Goal: Task Accomplishment & Management: Manage account settings

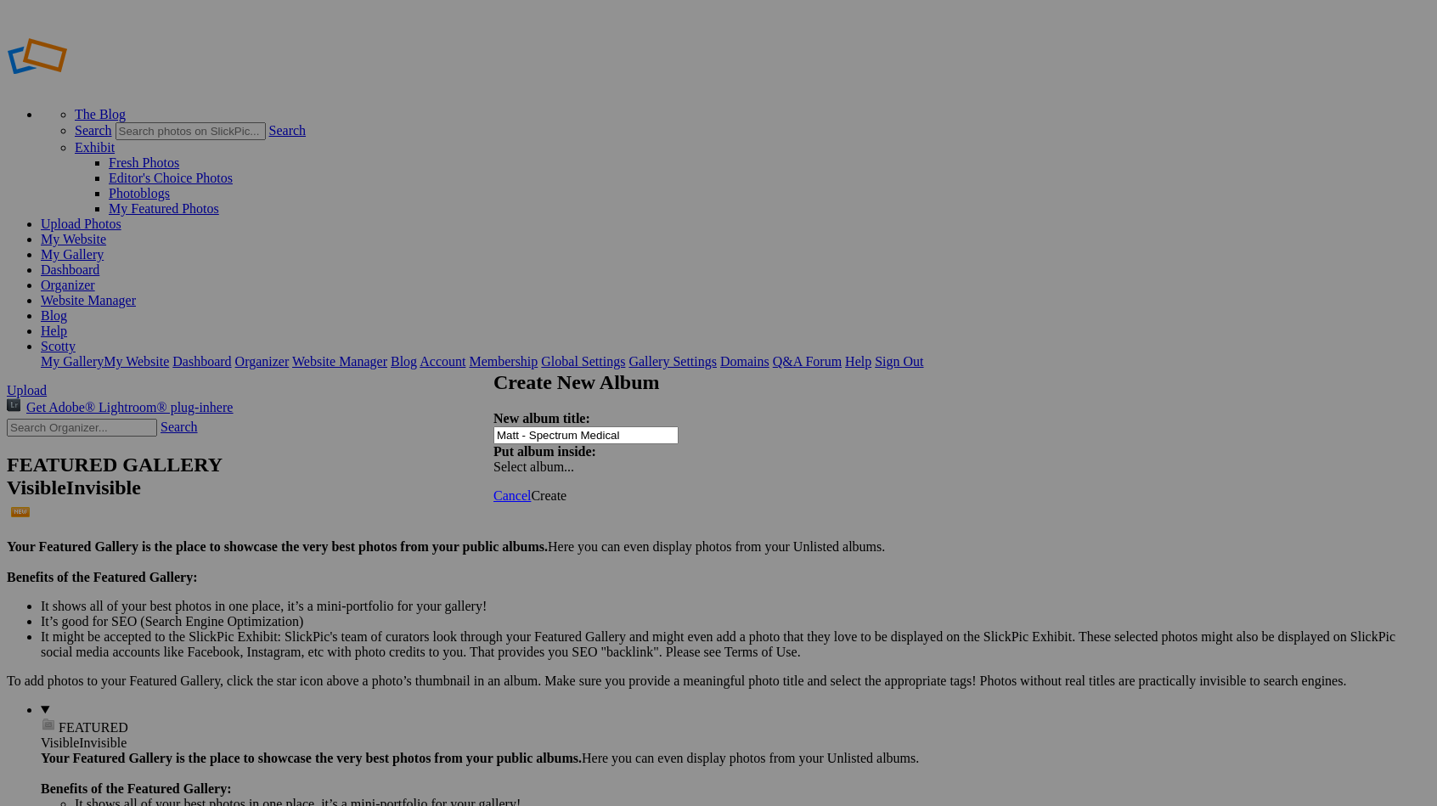
type input "Matt - Spectrum Medical"
click at [566, 488] on span "Create" at bounding box center [549, 495] width 36 height 14
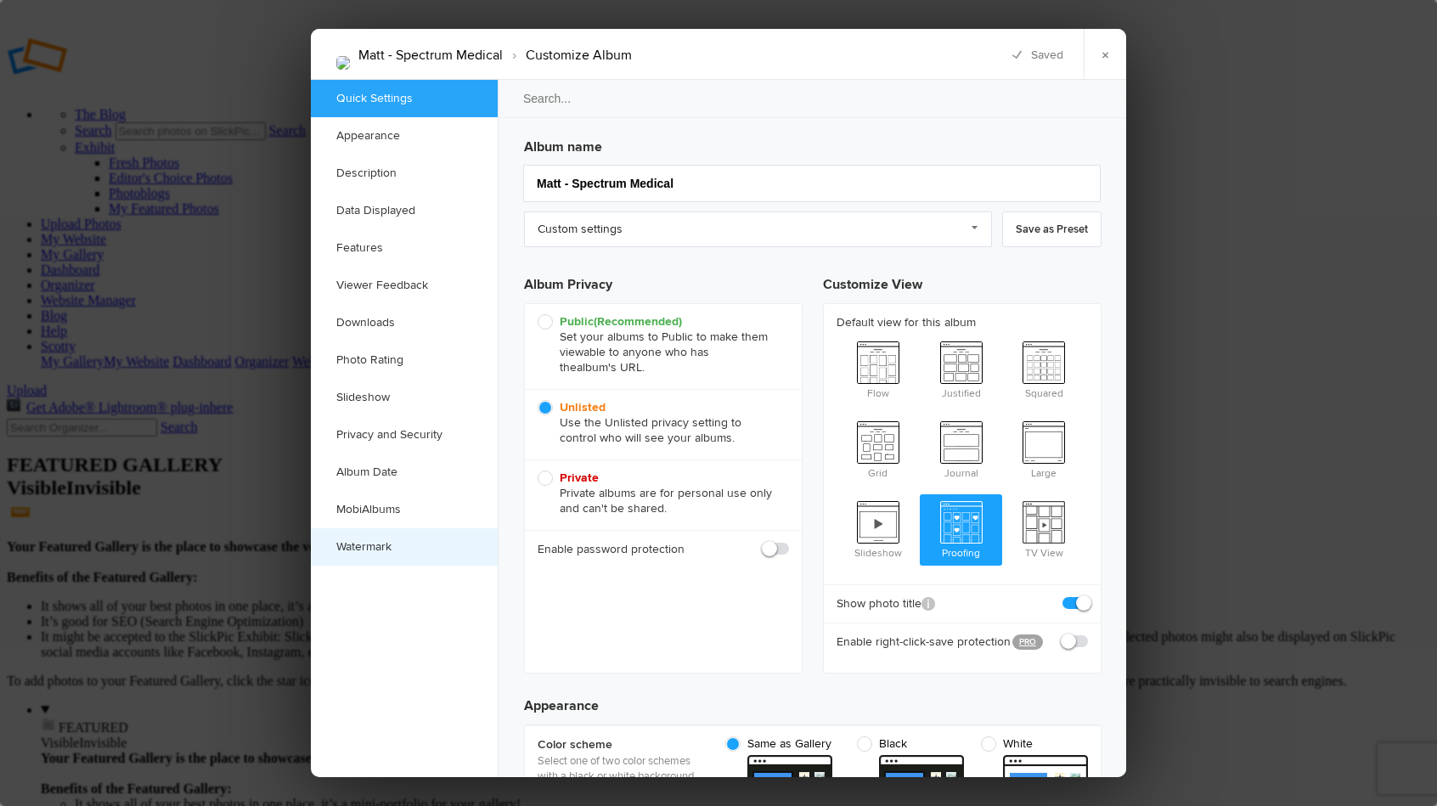
click at [404, 534] on link "Watermark" at bounding box center [404, 546] width 187 height 37
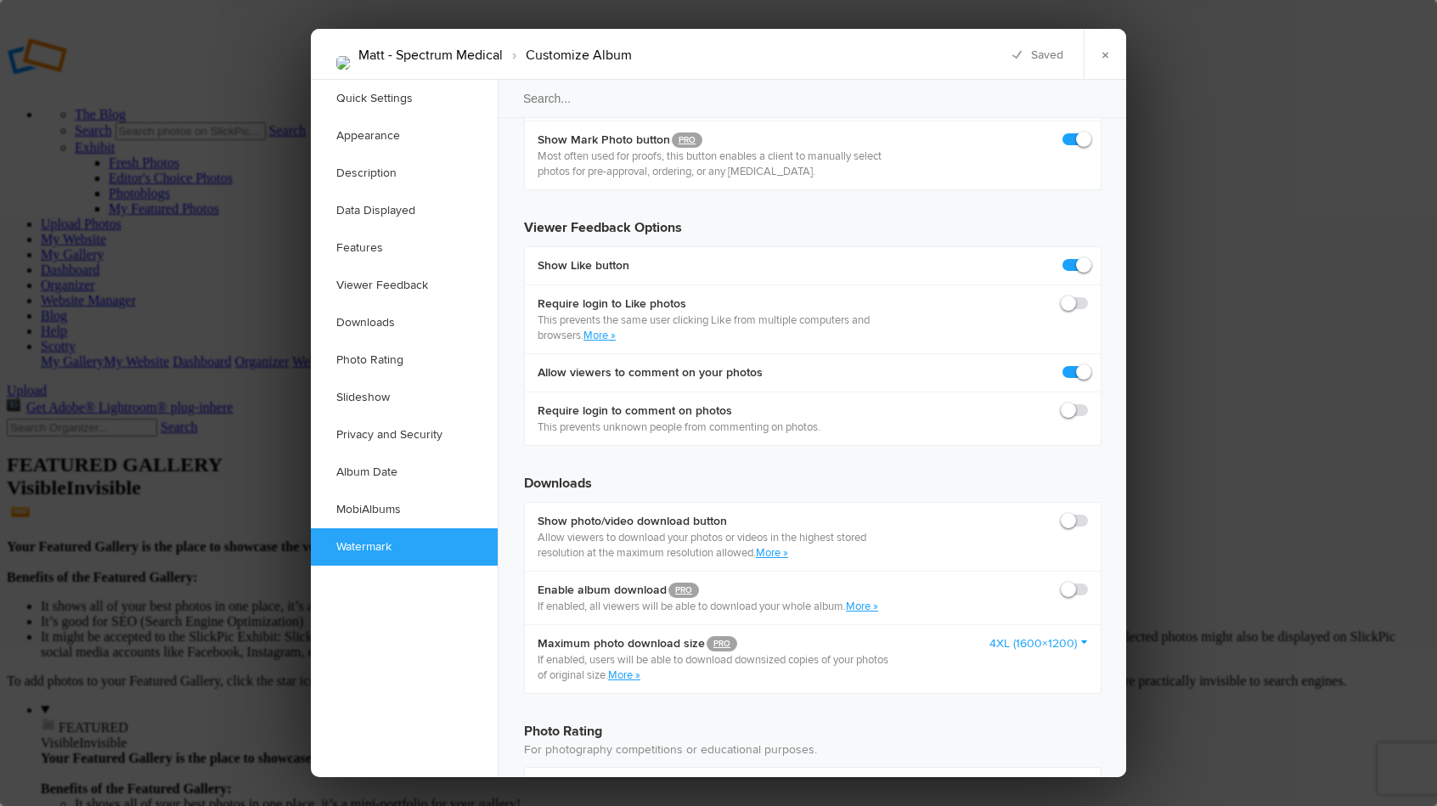
scroll to position [3653, 0]
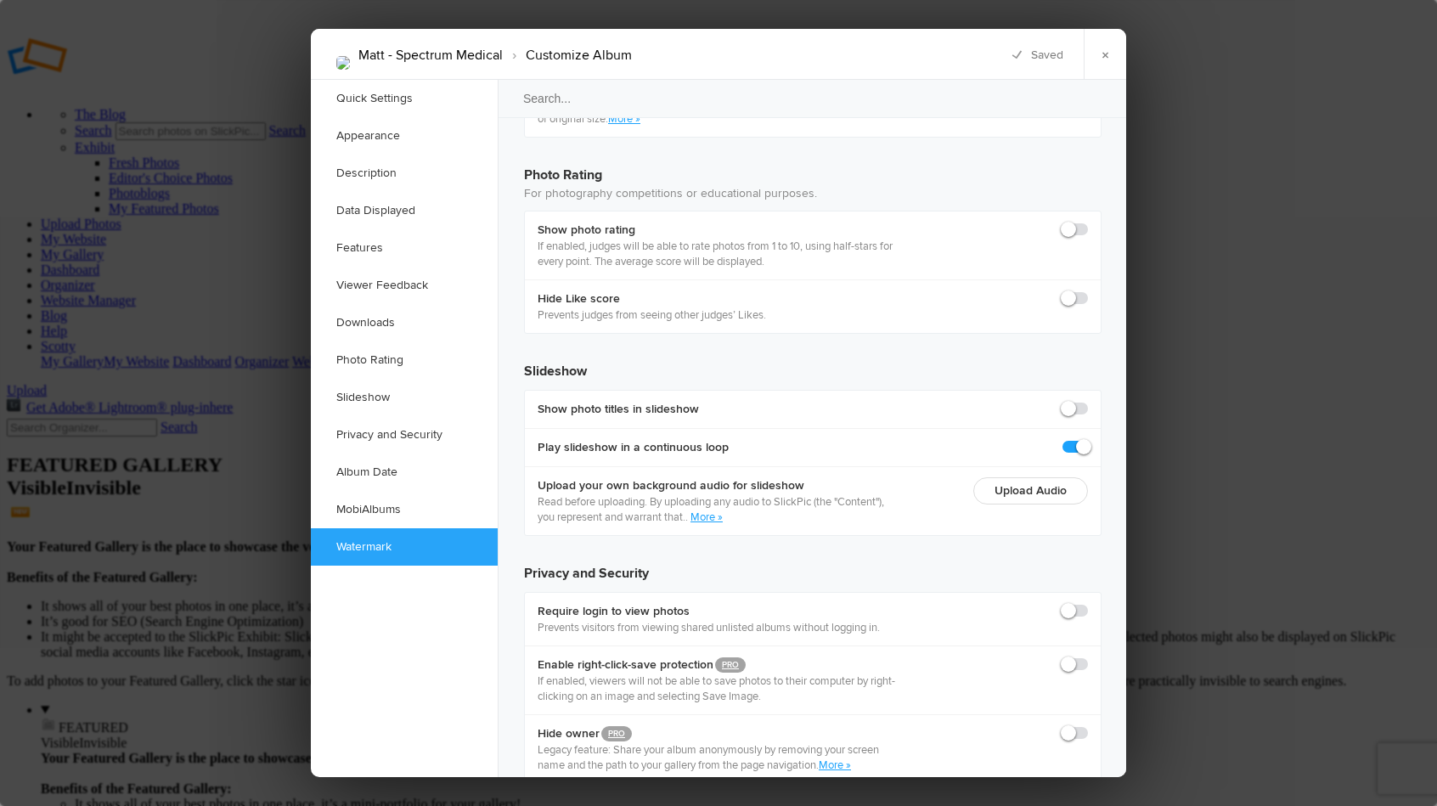
checkbox input "true"
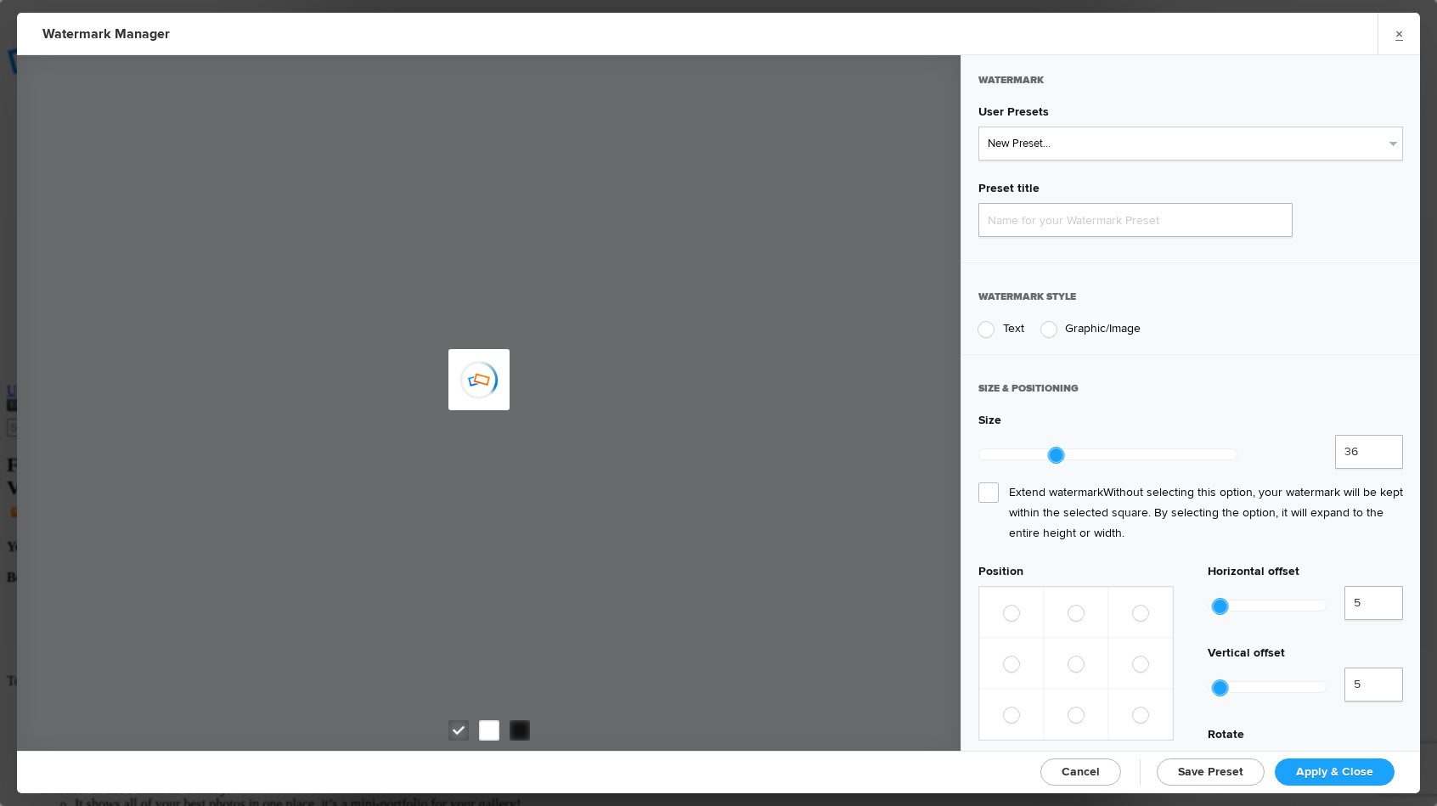
type input "Watermark-9/18/2025"
radio input "true"
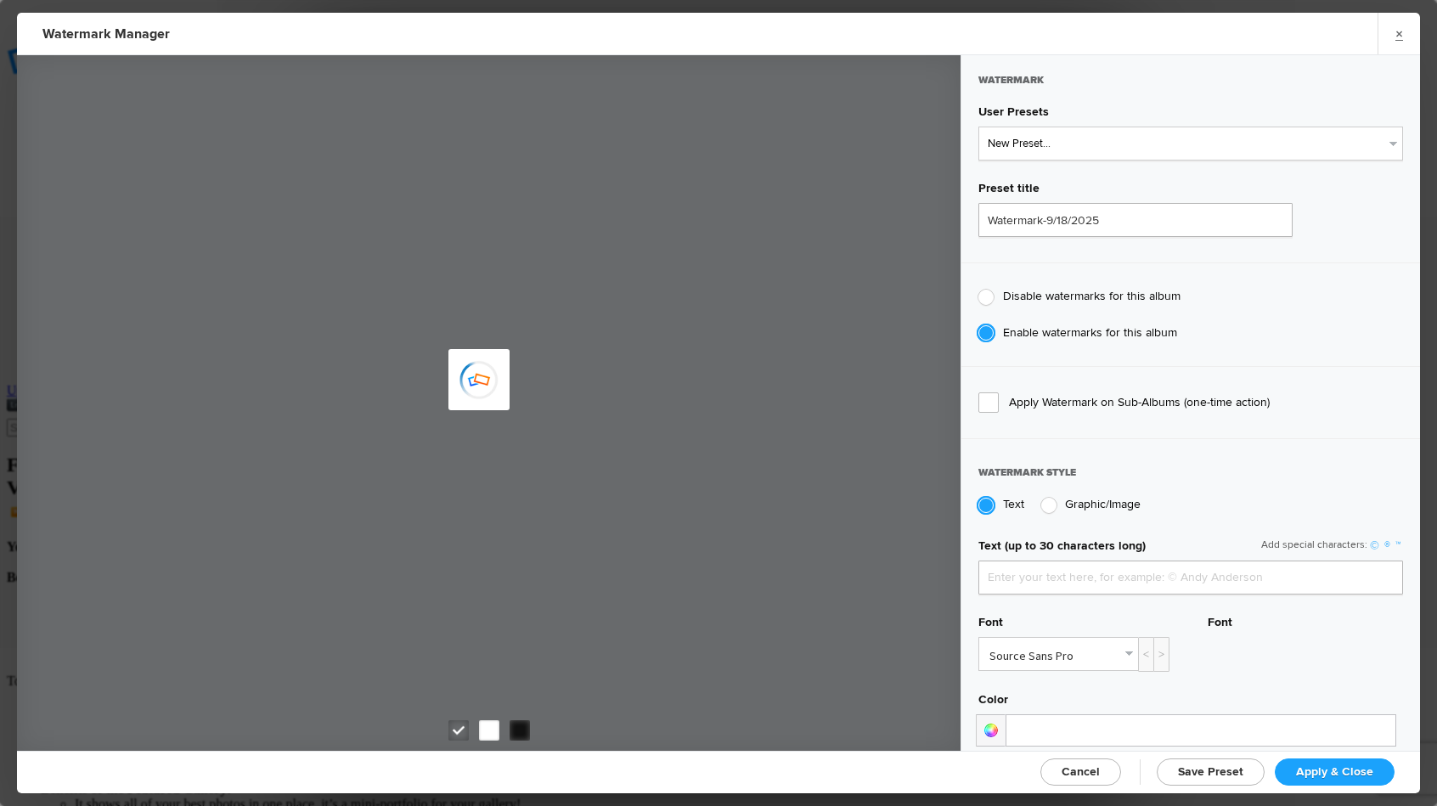
type input "Scotty Kirby"
select select "1: Object"
type input "PROOF TEXT"
type input "PROOF PROOF PROOF PROOF PROOF"
type input "0.5"
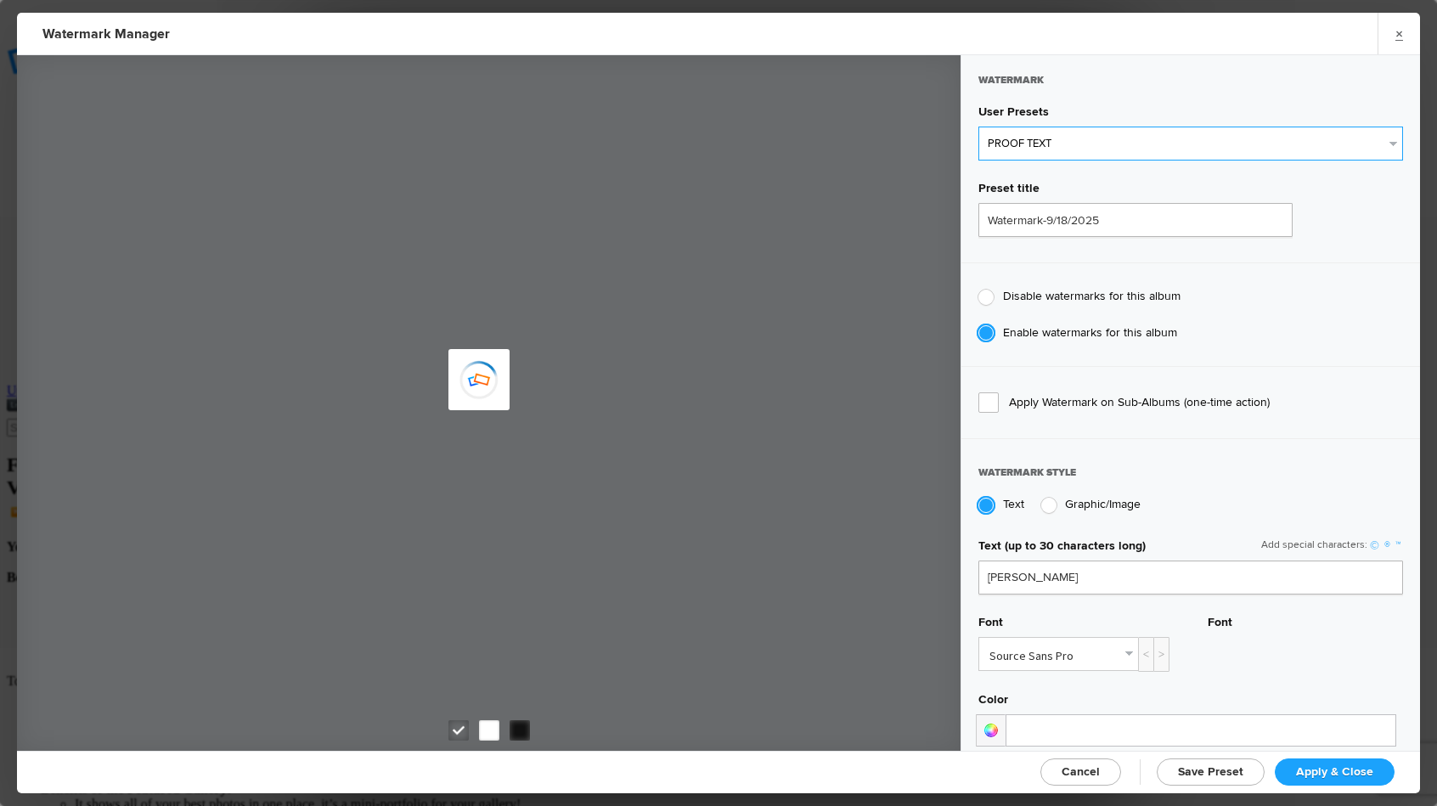
type input "128"
radio input "true"
type input "0"
radio input "false"
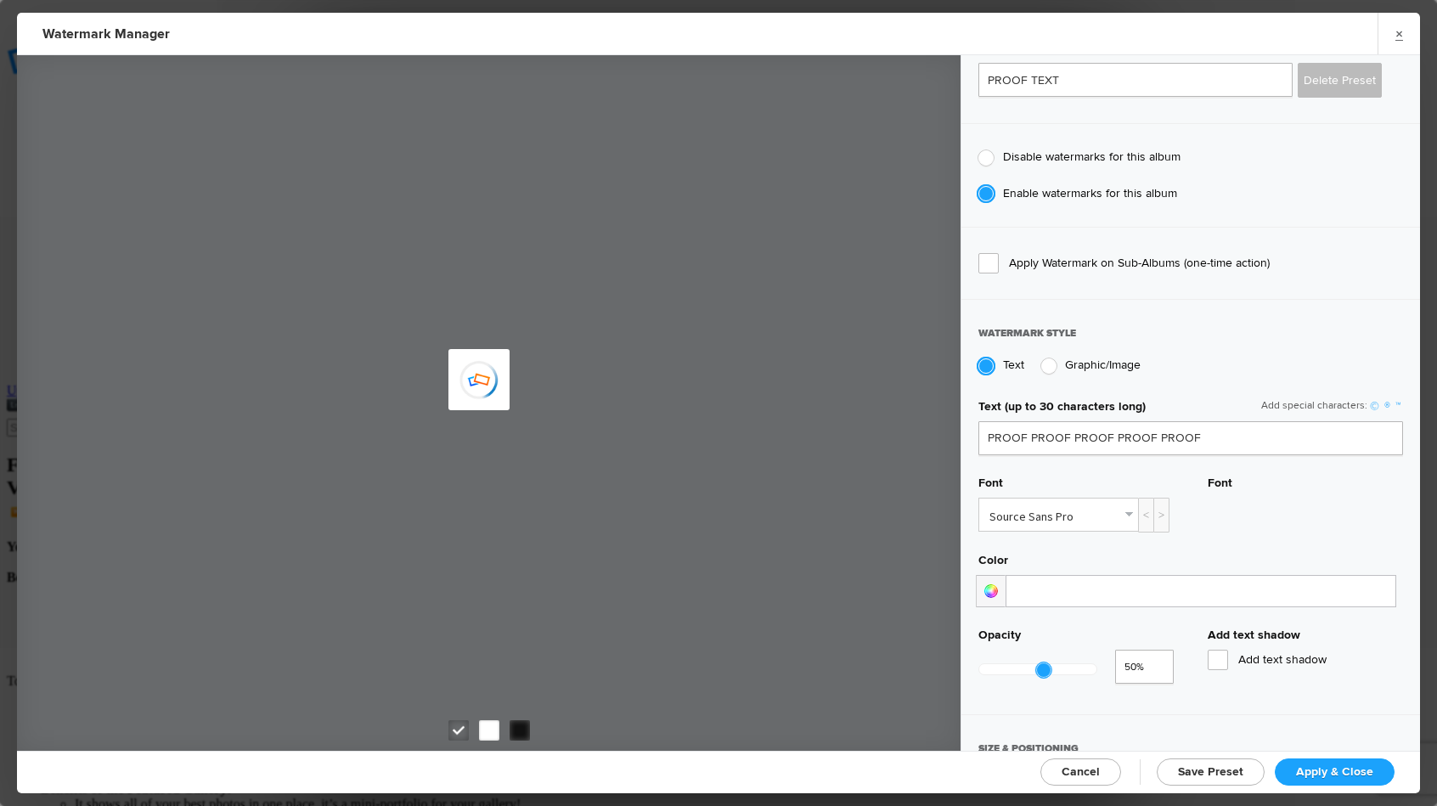
scroll to position [177, 0]
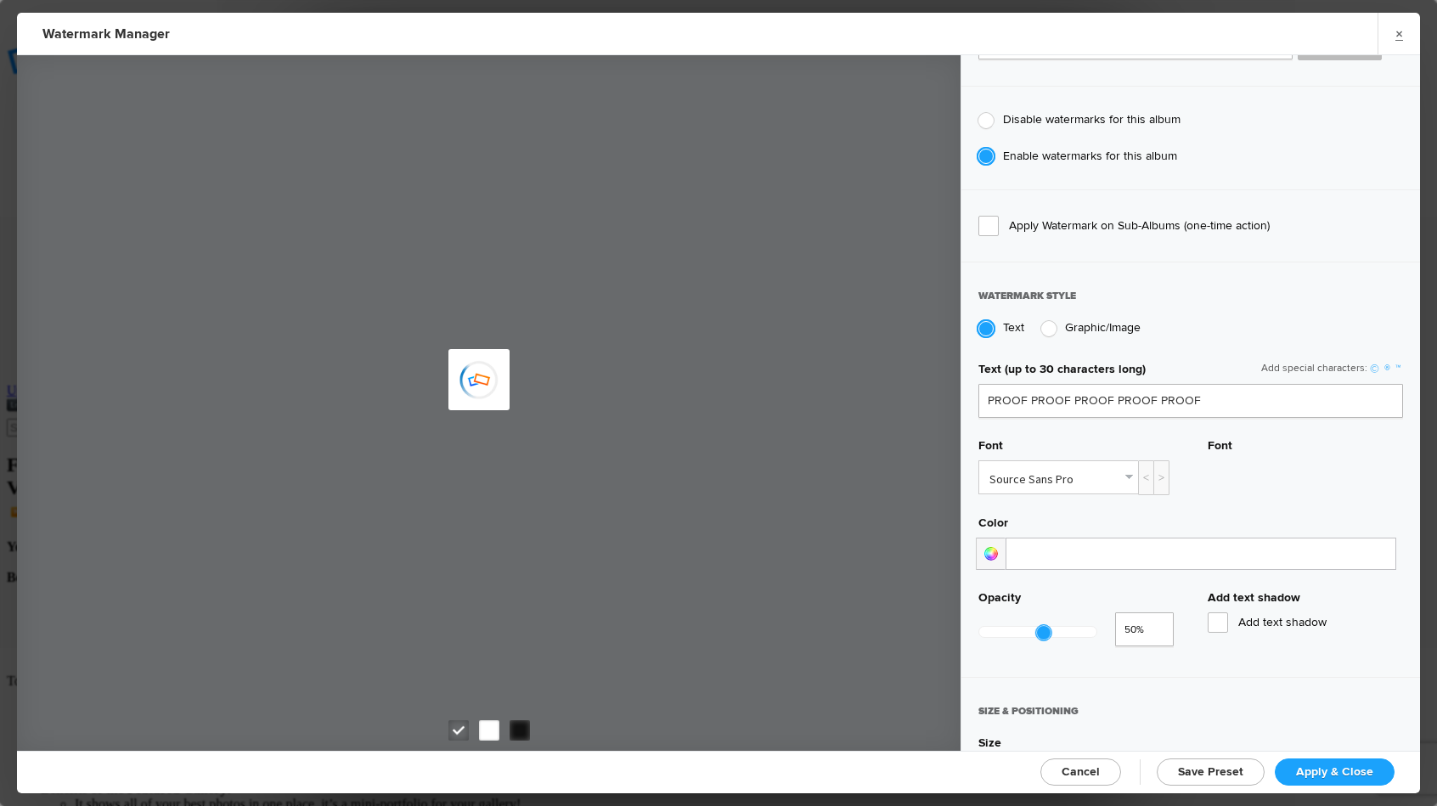
click at [1007, 627] on div at bounding box center [1037, 632] width 117 height 10
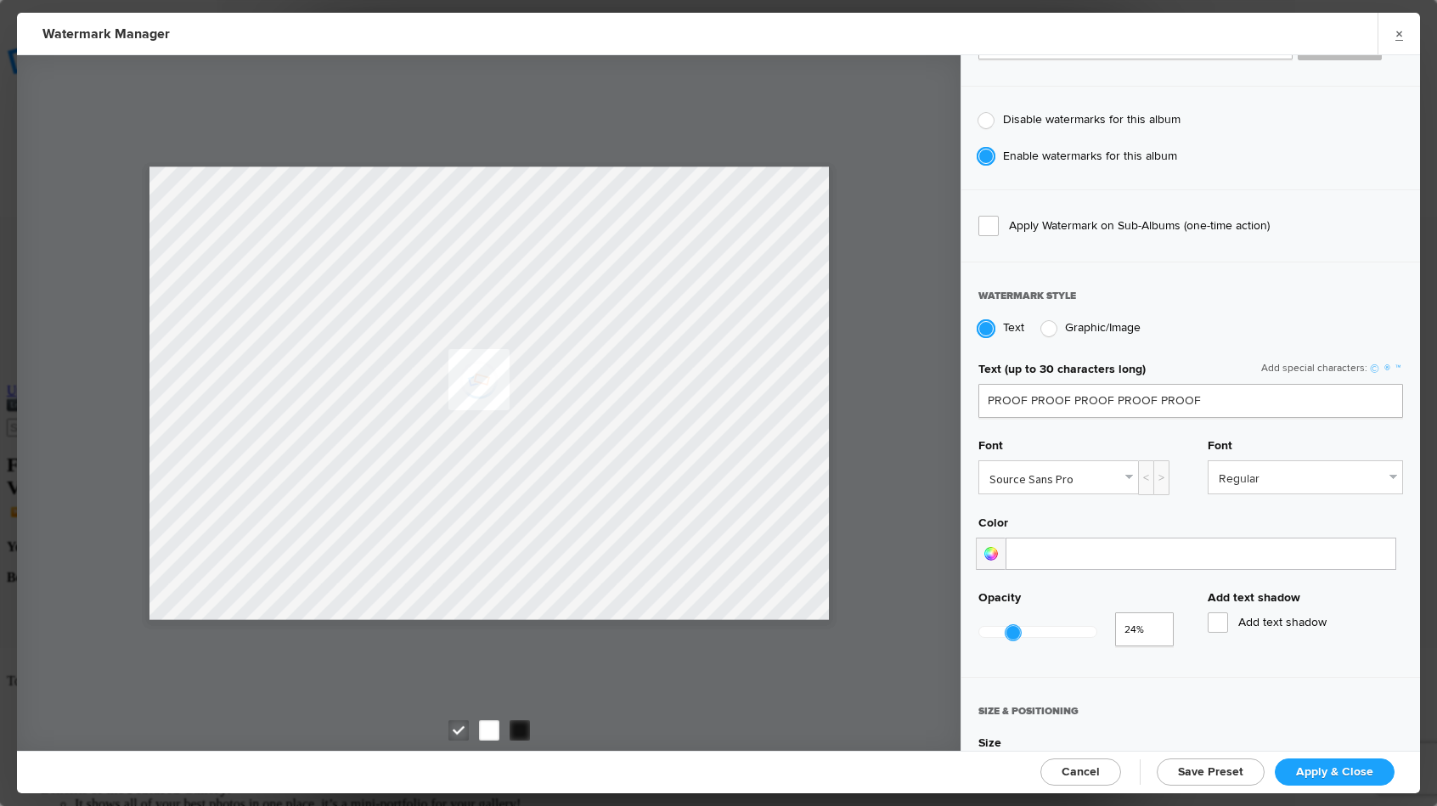
drag, startPoint x: 1007, startPoint y: 625, endPoint x: 995, endPoint y: 625, distance: 11.9
click at [1005, 625] on div at bounding box center [1012, 632] width 15 height 15
click at [988, 625] on div at bounding box center [995, 632] width 15 height 15
type input "0.1"
click at [1303, 772] on span "Apply & Close" at bounding box center [1334, 771] width 77 height 14
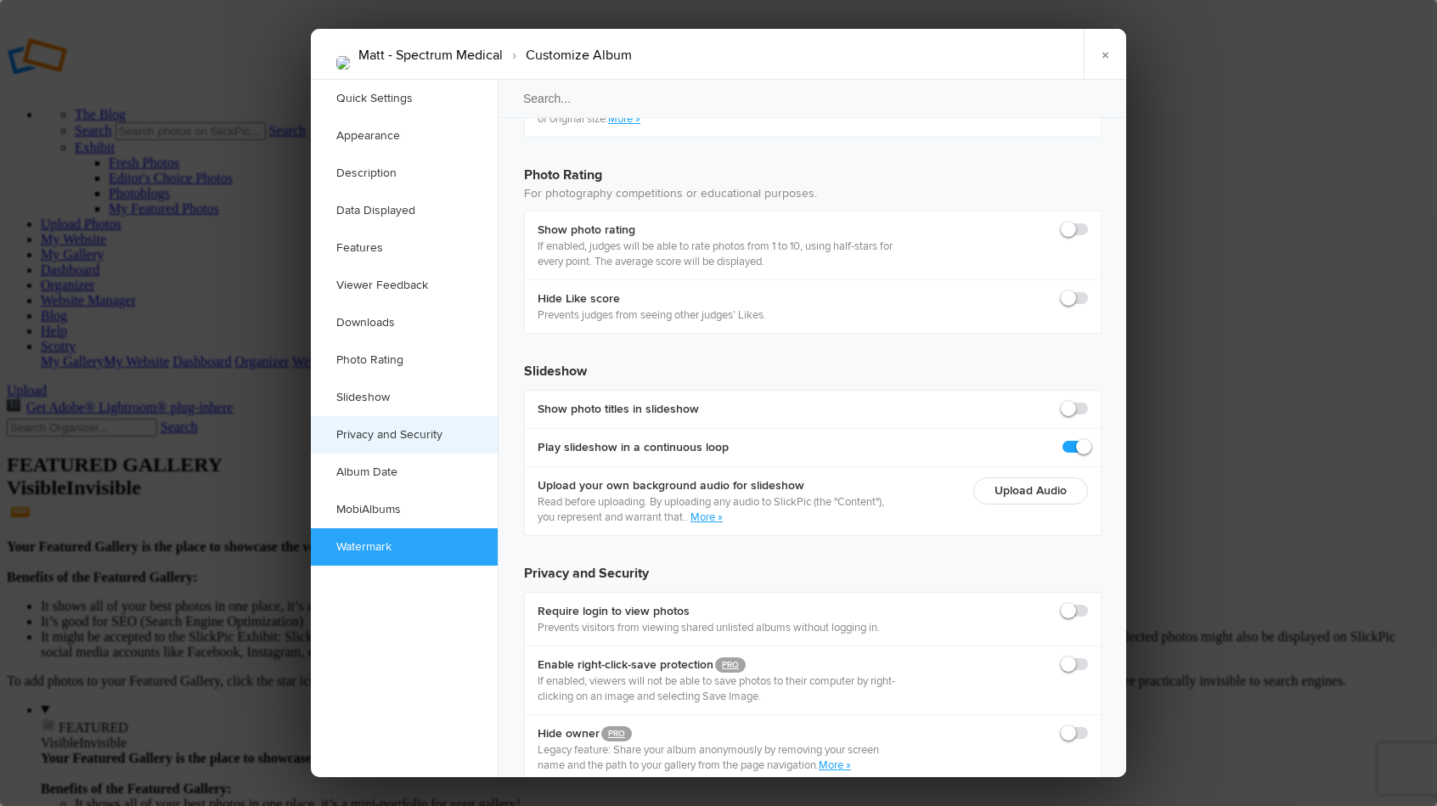
click at [425, 432] on link "Privacy and Security" at bounding box center [404, 434] width 187 height 37
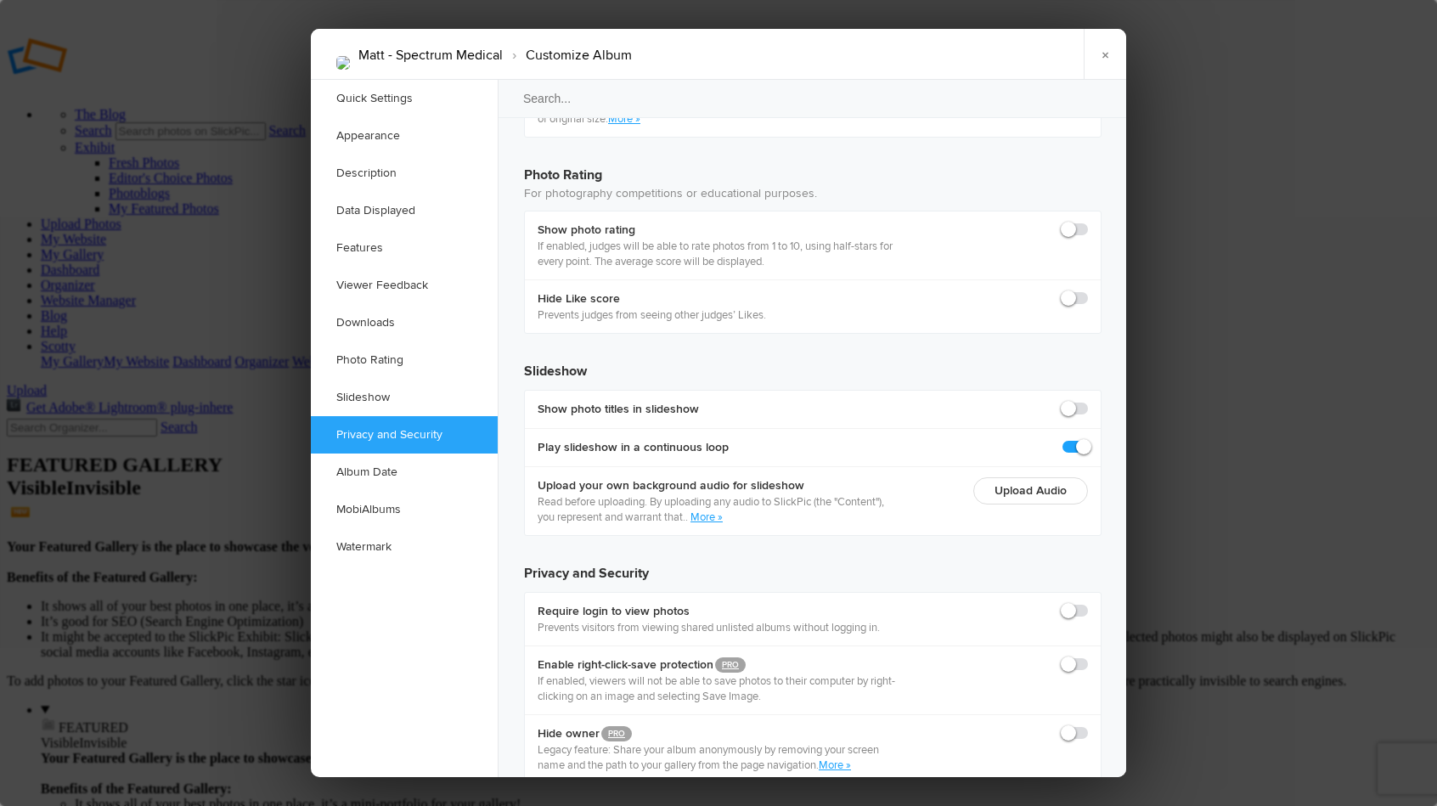
scroll to position [3279, 0]
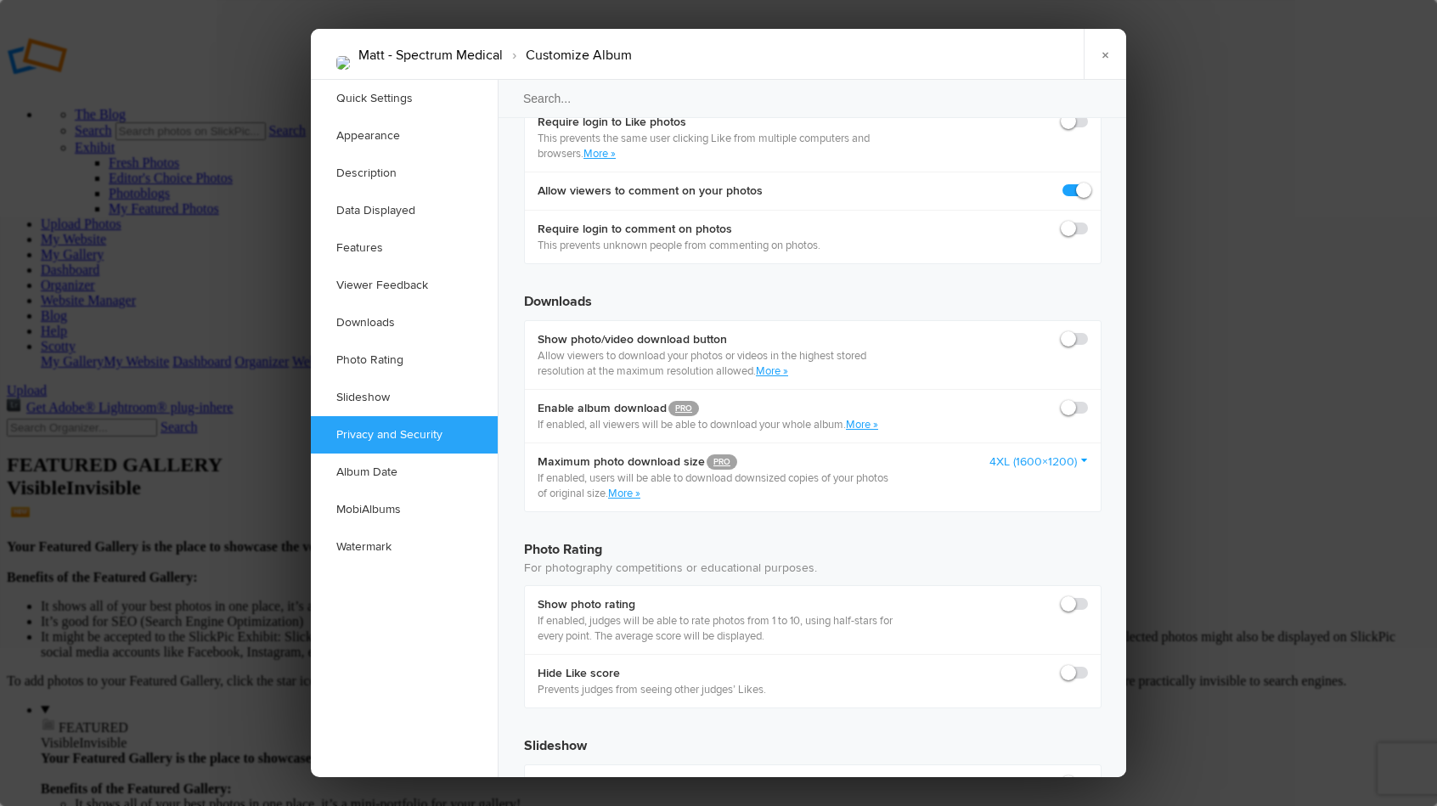
checkbox input "true"
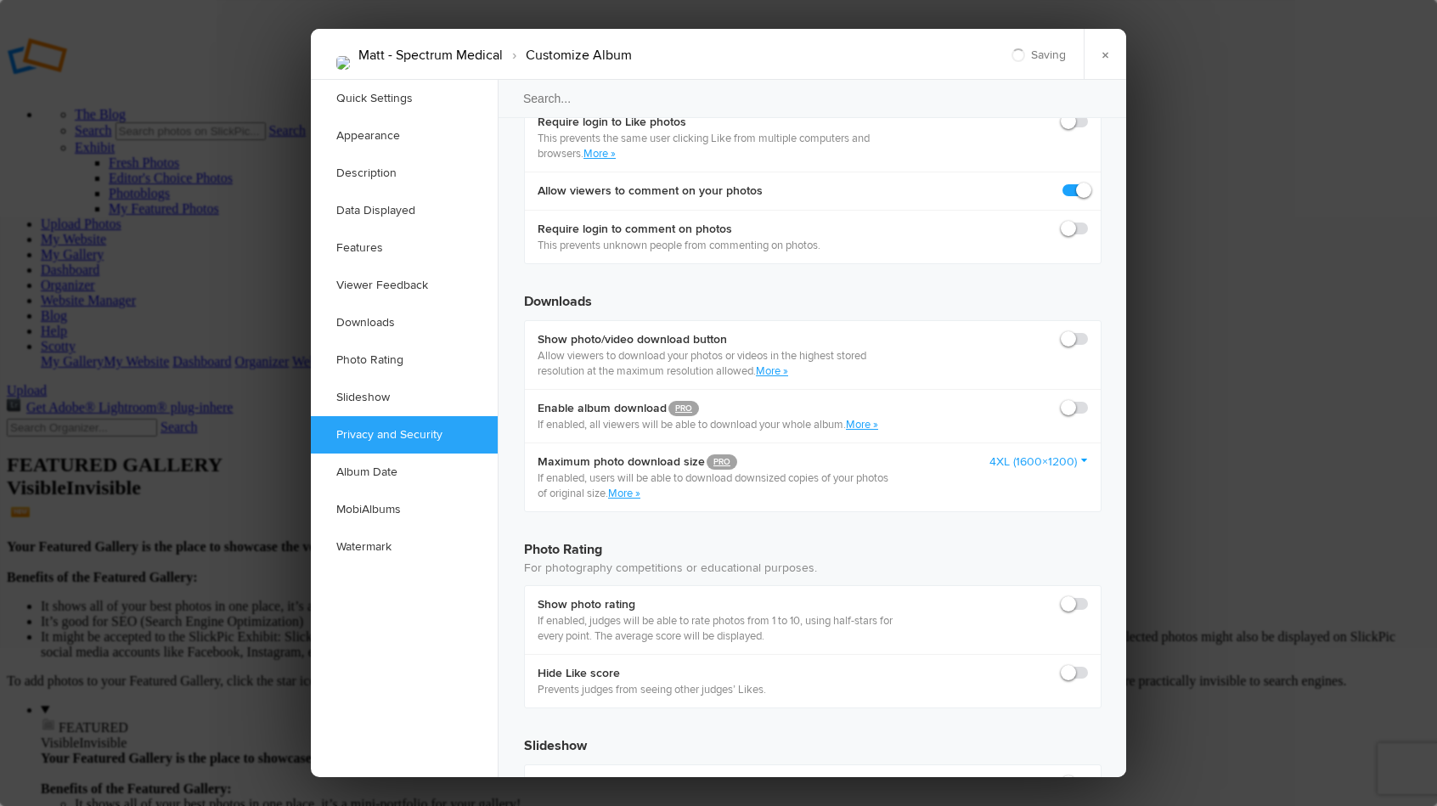
checkbox input "true"
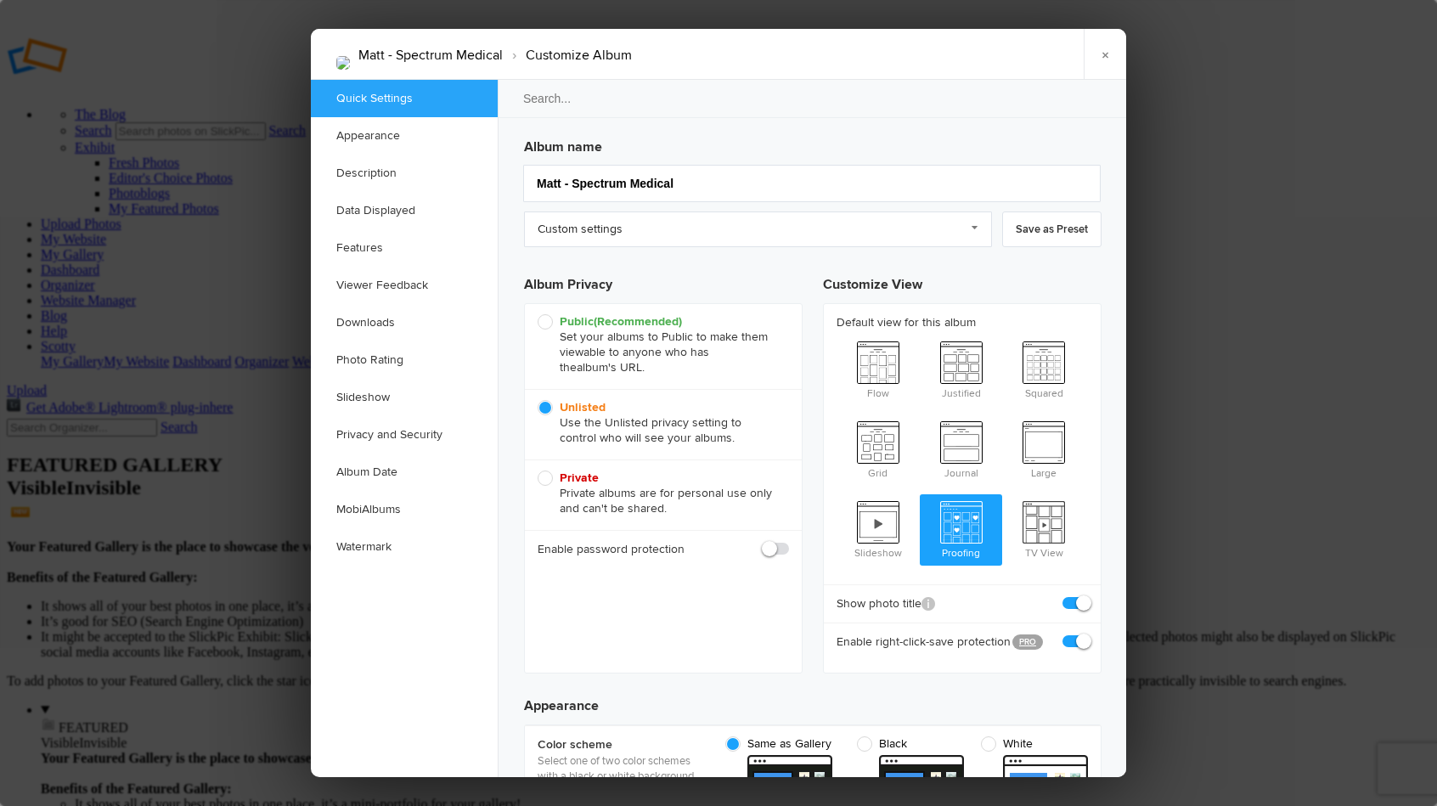
scroll to position [0, 0]
click at [1102, 67] on link "×" at bounding box center [1105, 54] width 42 height 51
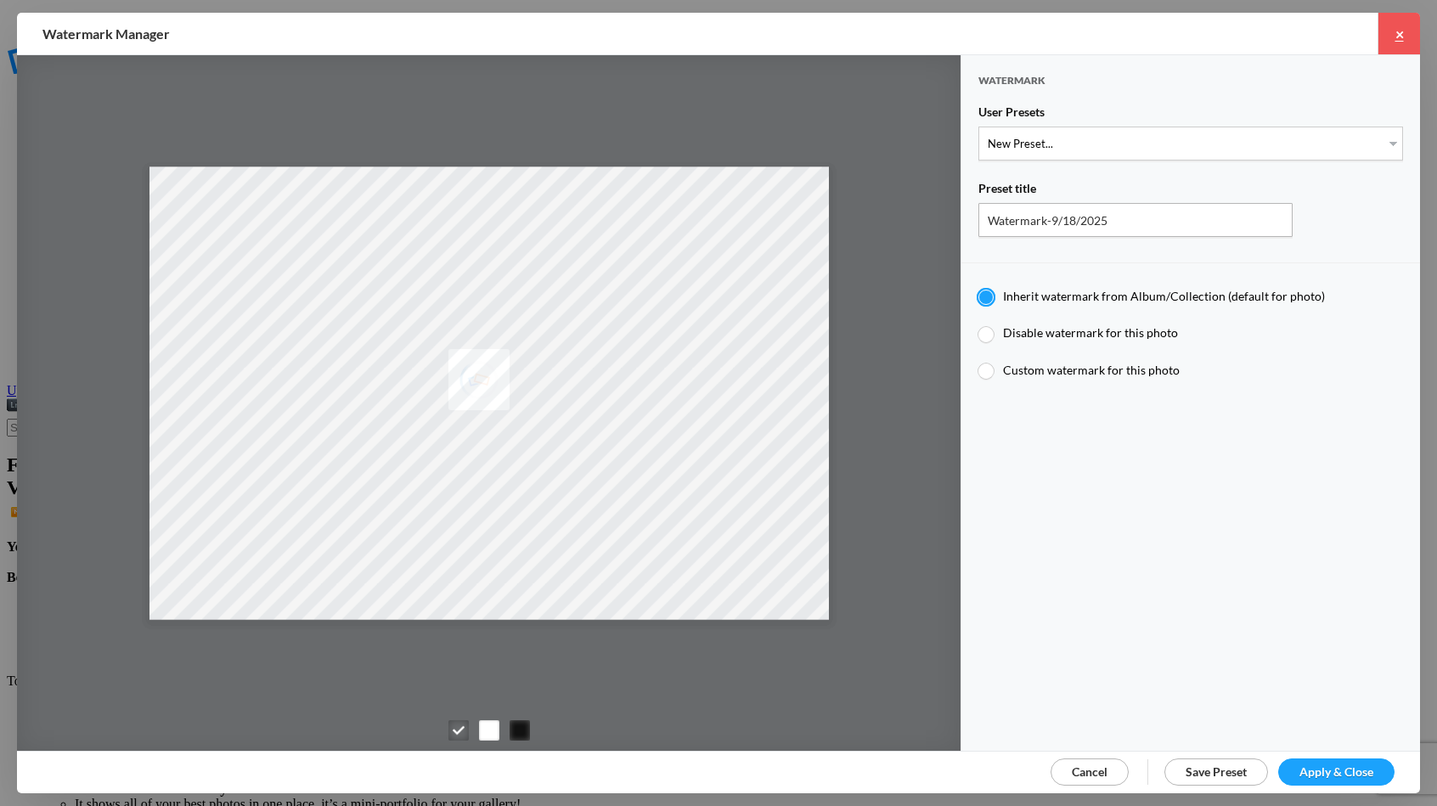
click at [1391, 35] on link "×" at bounding box center [1398, 34] width 42 height 42
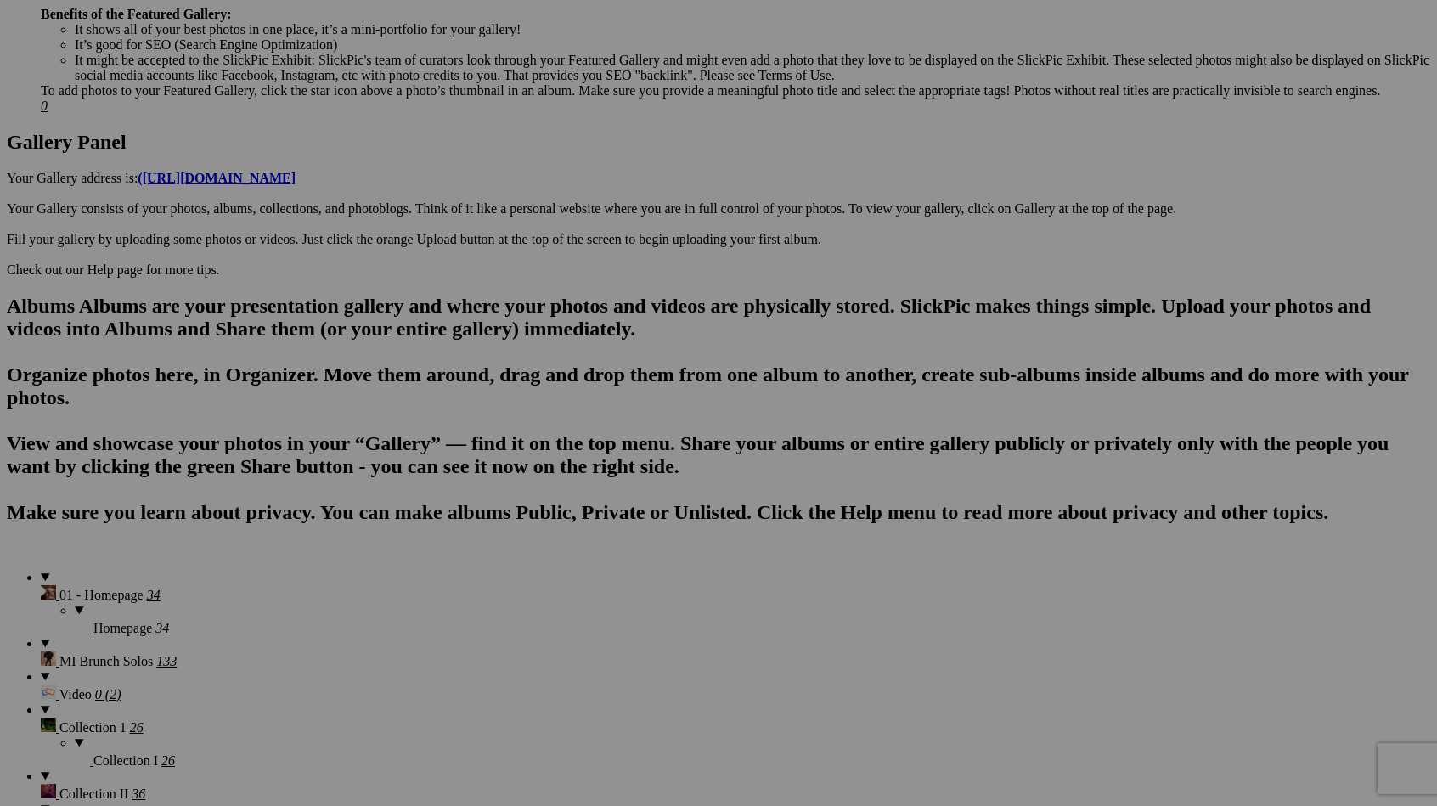
scroll to position [836, 0]
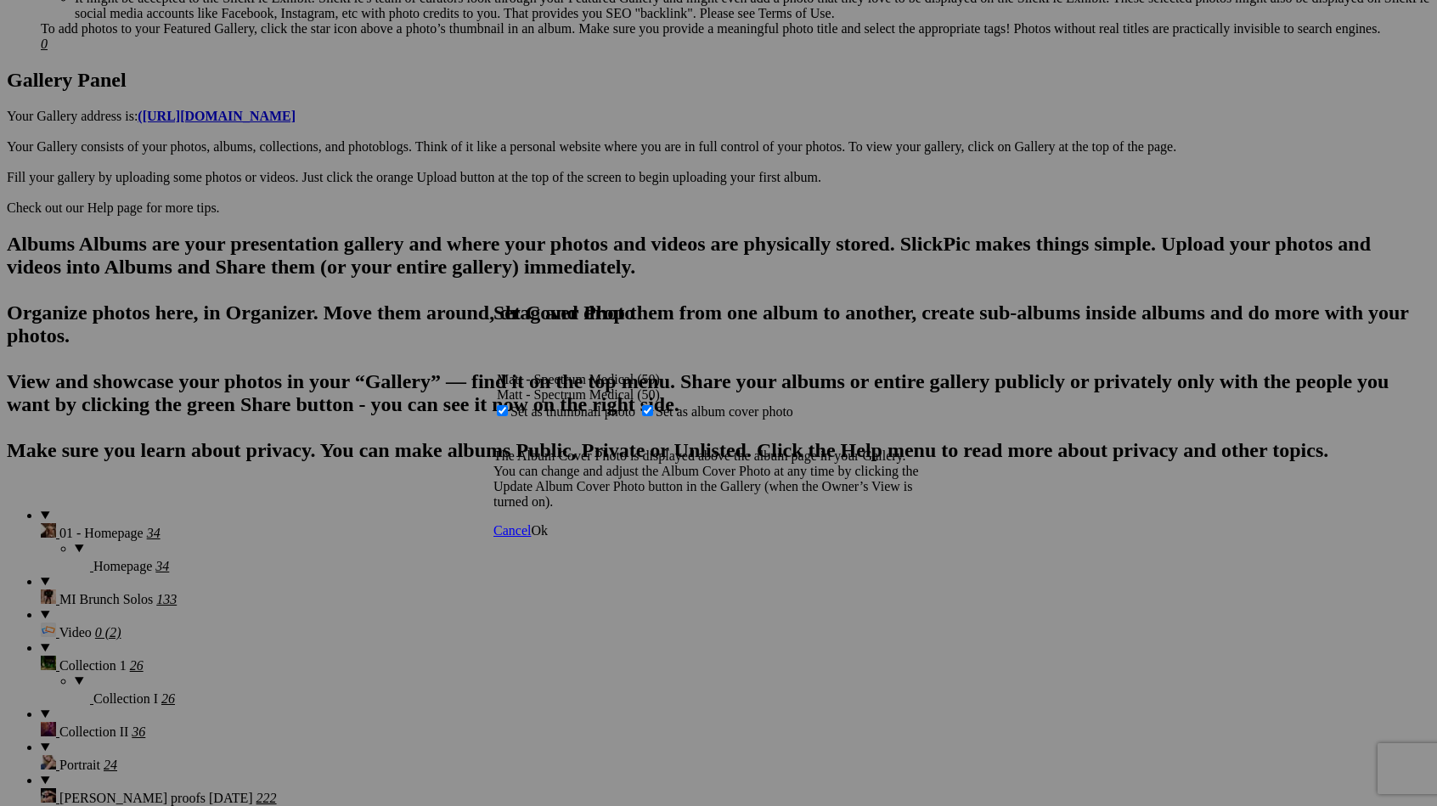
click at [548, 538] on span "Ok" at bounding box center [539, 530] width 17 height 14
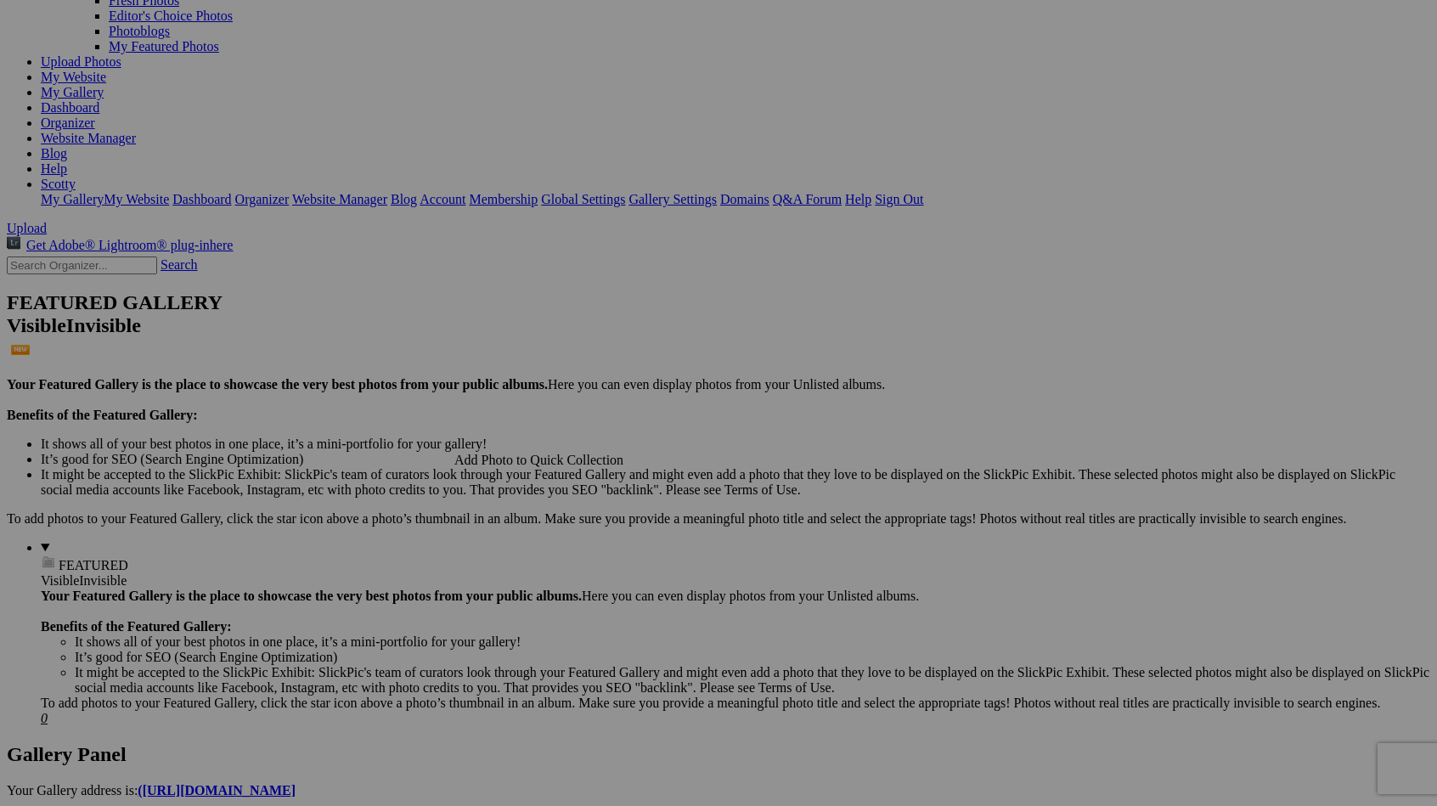
scroll to position [0, 0]
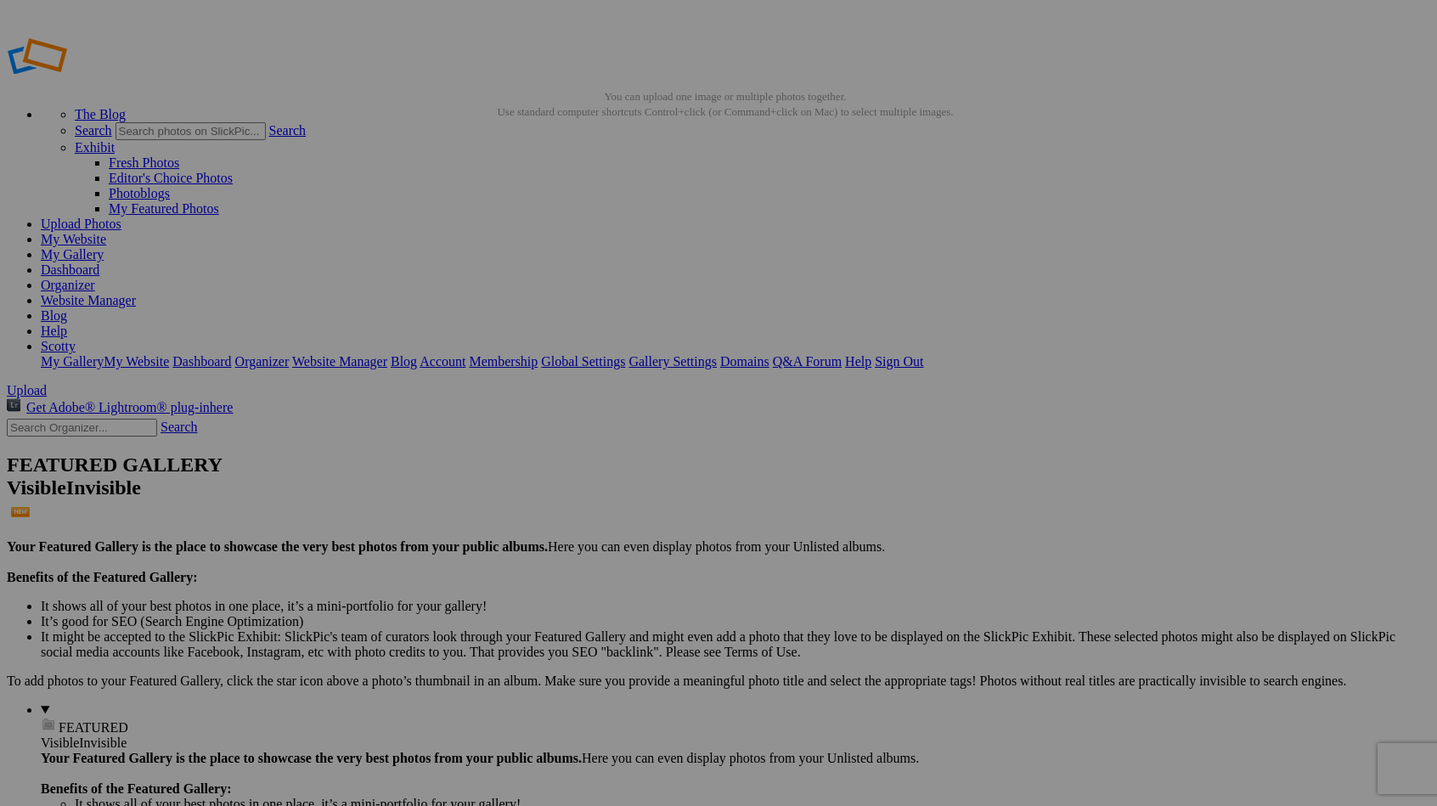
click at [95, 278] on link "Organizer" at bounding box center [68, 285] width 54 height 14
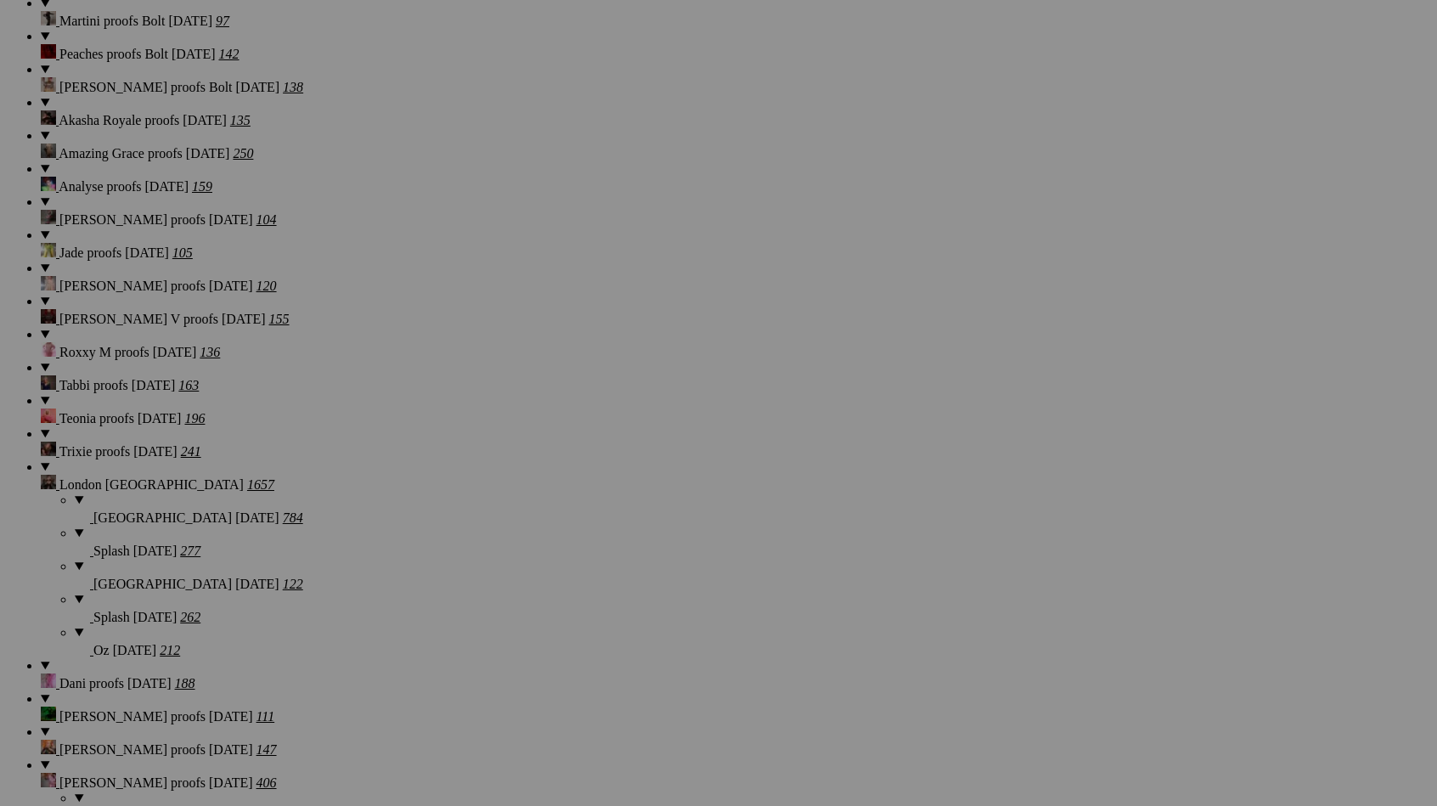
scroll to position [16166, 0]
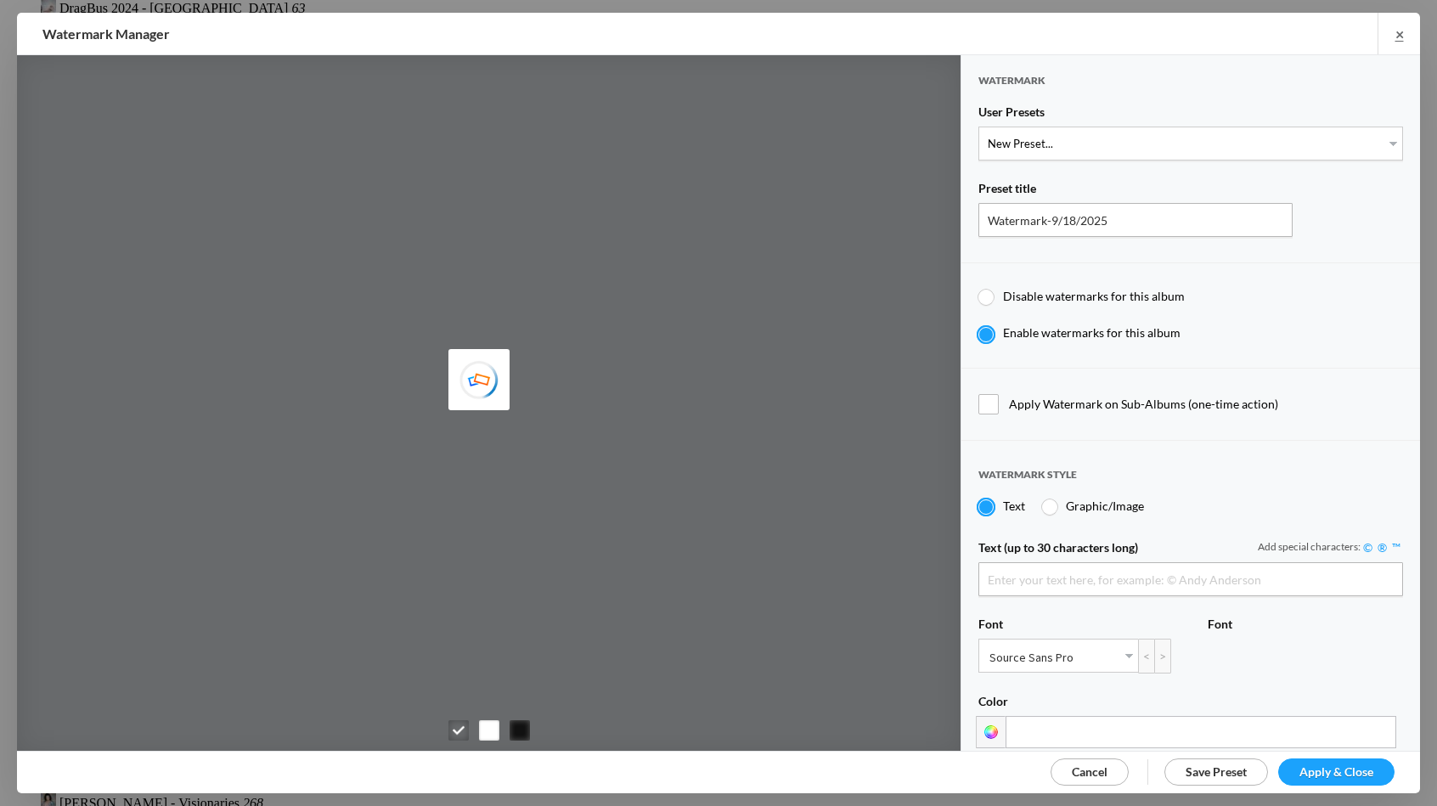
type input "[PERSON_NAME]"
select select "1: Object"
type input "PROOF TEXT"
type input "PROOF PROOF PROOF PROOF PROOF"
type input "0.5"
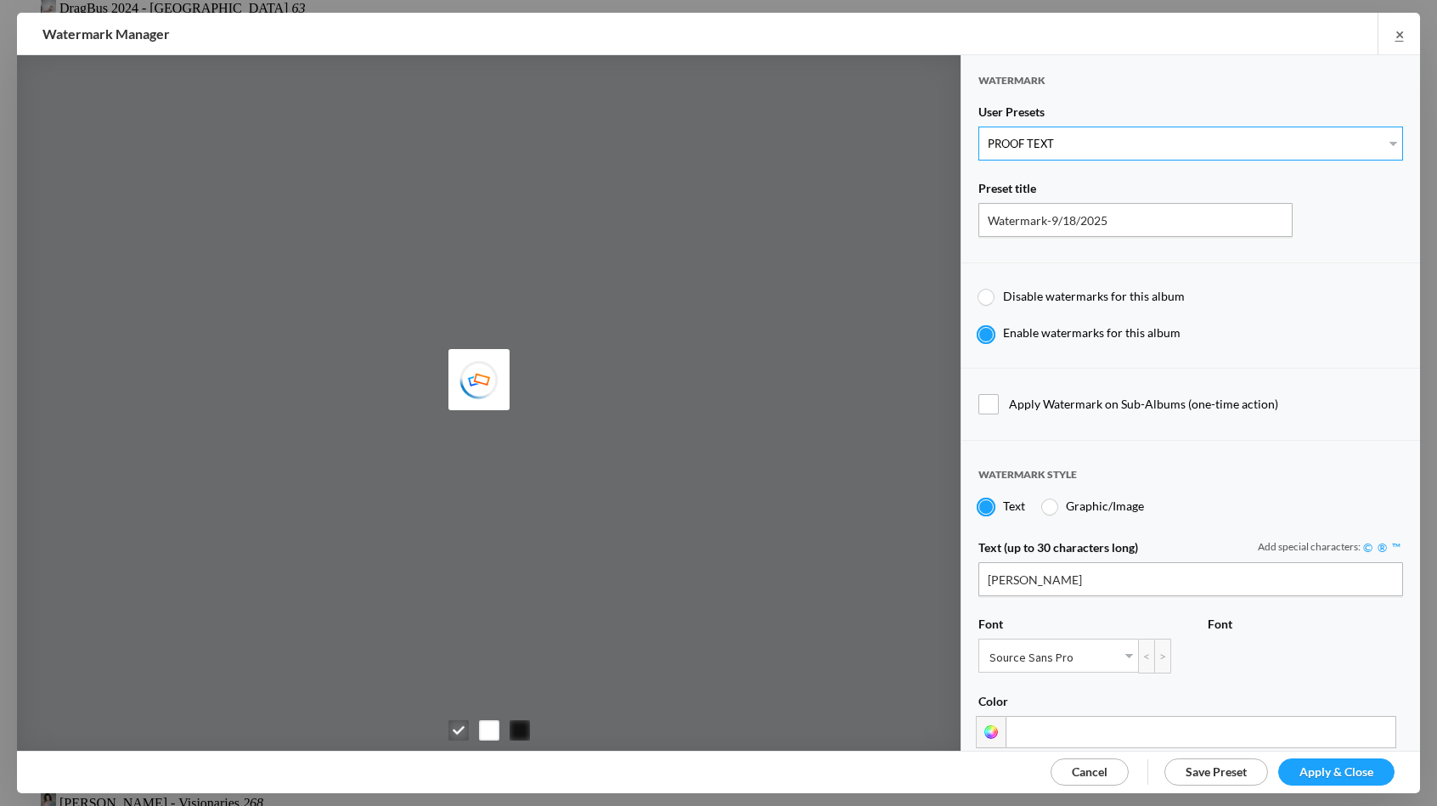
type input "128"
radio input "true"
type input "0"
radio input "false"
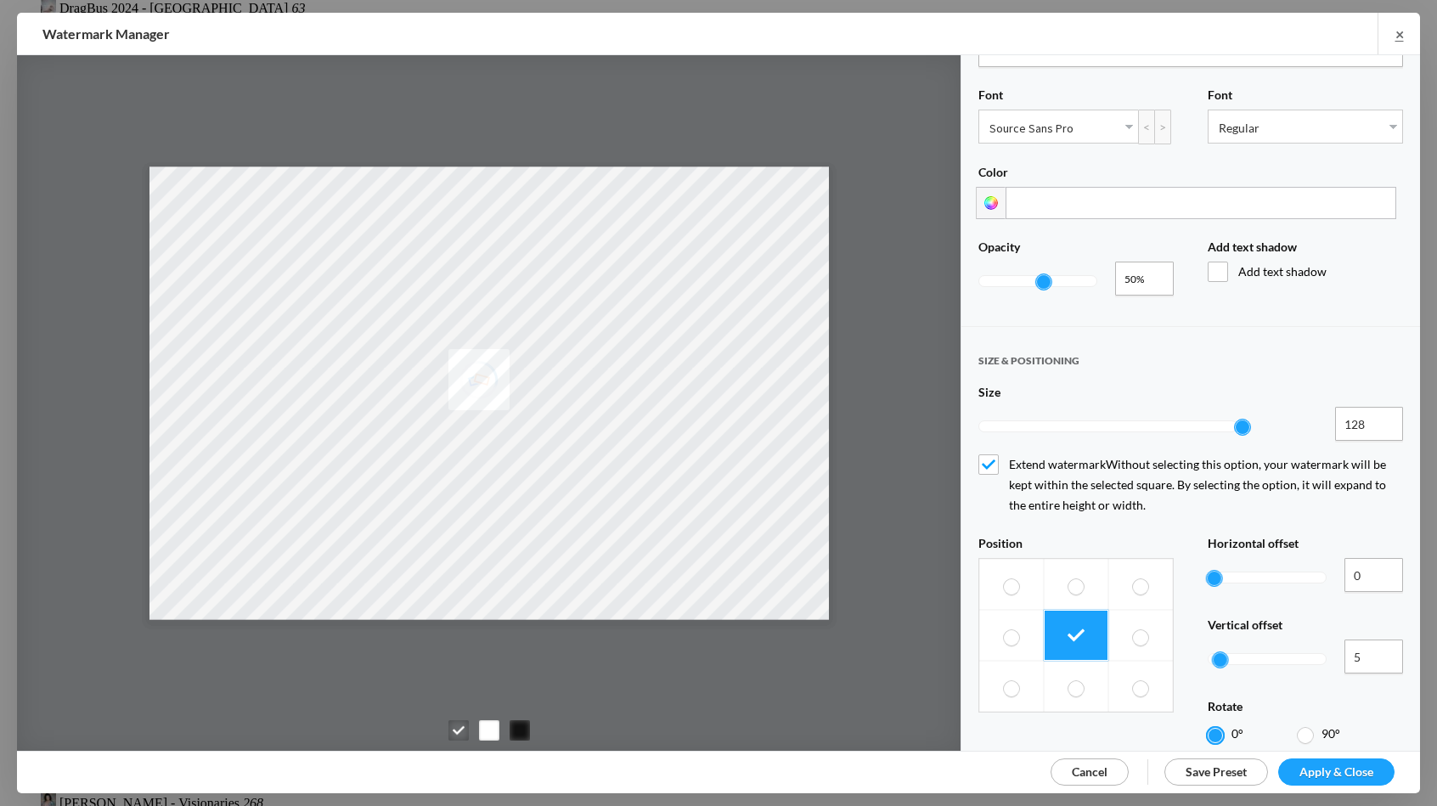
scroll to position [511, 0]
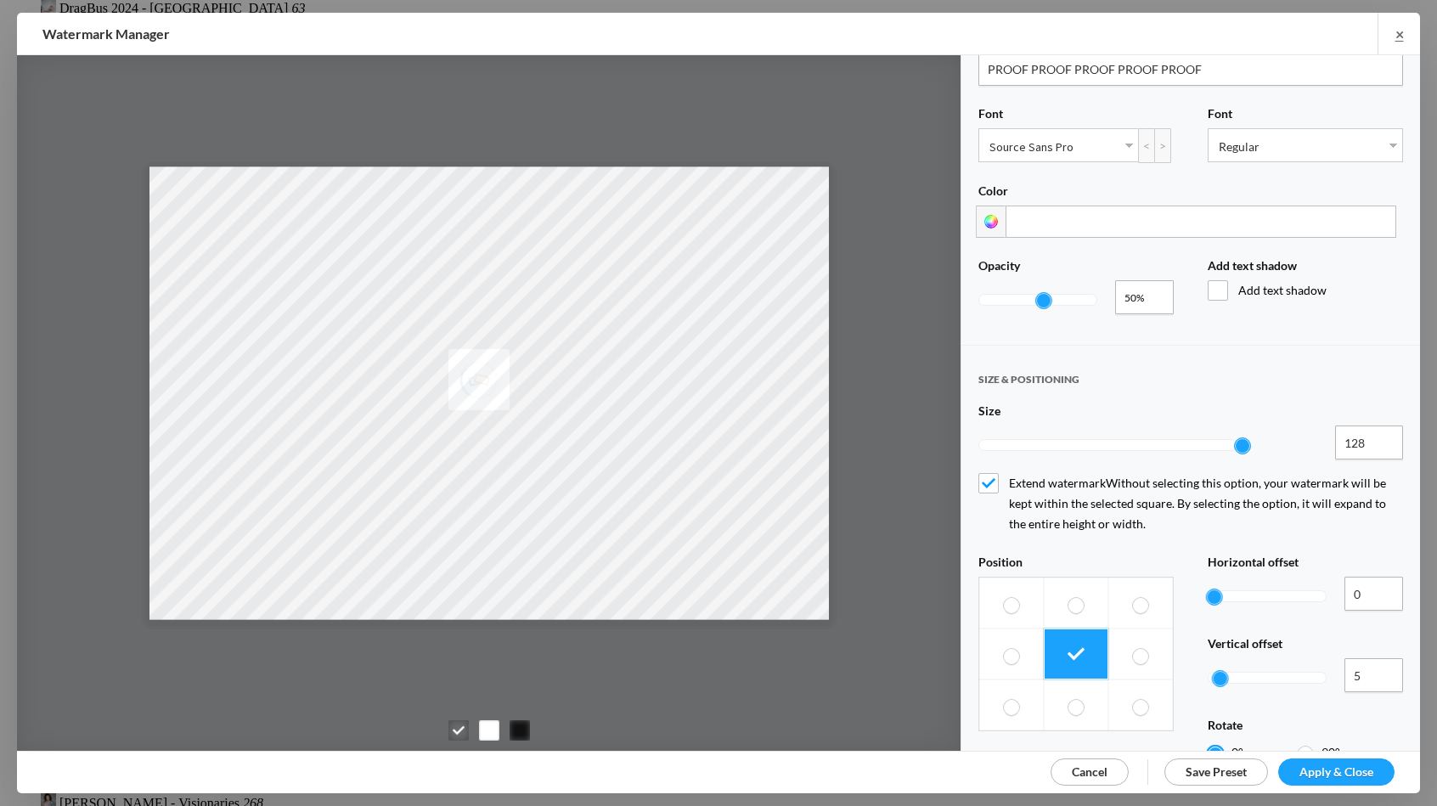
click at [990, 293] on div at bounding box center [1037, 299] width 119 height 39
click at [990, 295] on div at bounding box center [1037, 300] width 117 height 10
type input "0.1"
click at [1313, 765] on span "Apply & Close" at bounding box center [1336, 771] width 74 height 14
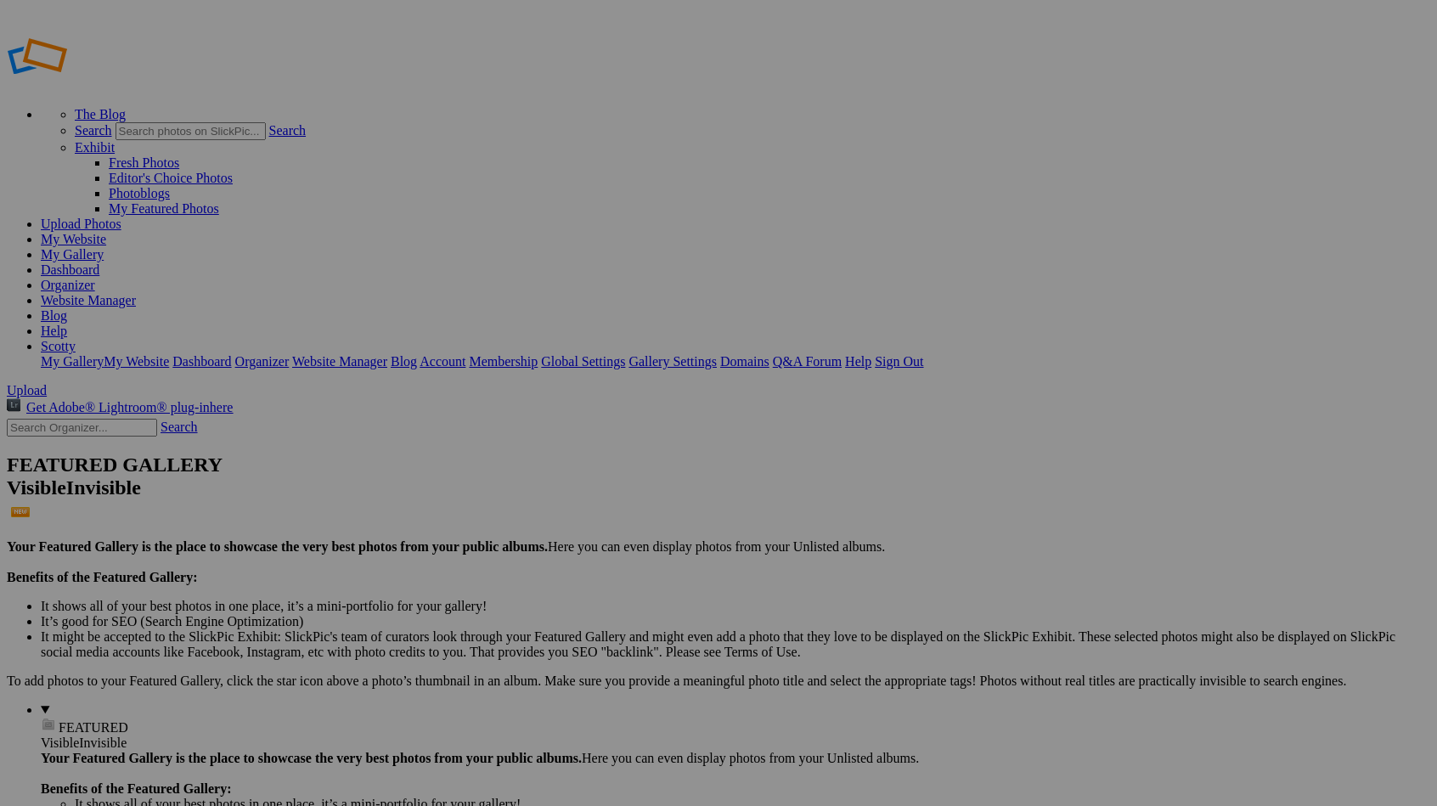
scroll to position [16140, 0]
